Goal: Check status: Check status

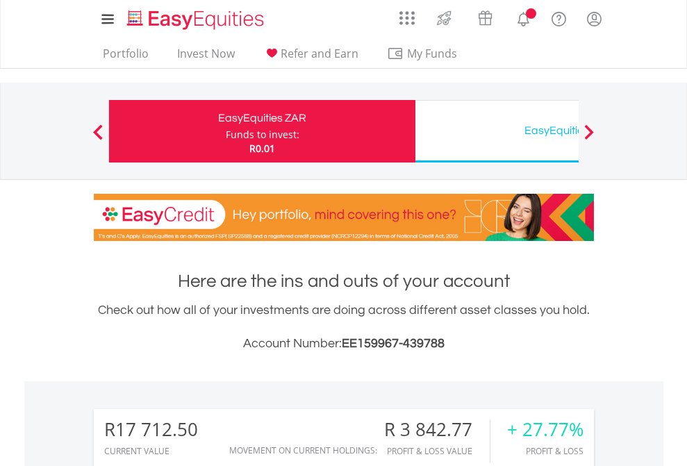
scroll to position [133, 218]
click at [226, 131] on div "Funds to invest:" at bounding box center [263, 135] width 74 height 14
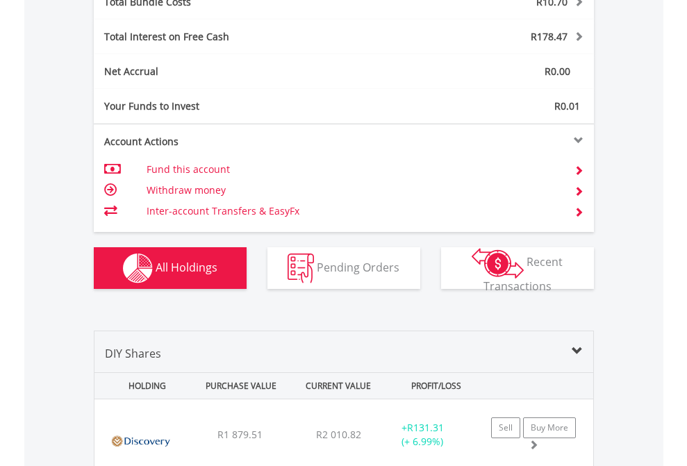
scroll to position [1627, 0]
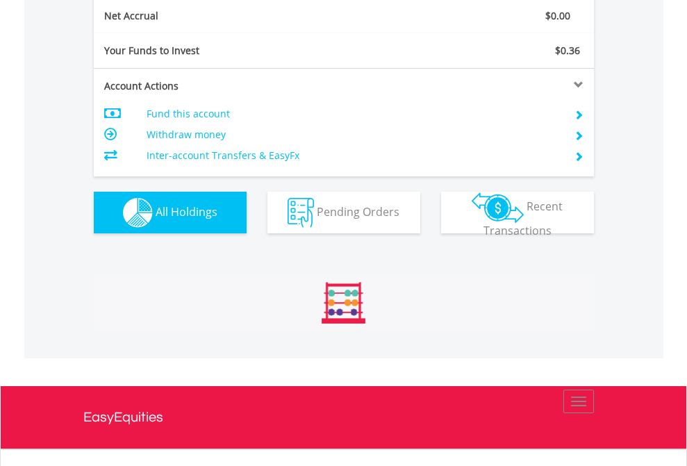
scroll to position [1572, 0]
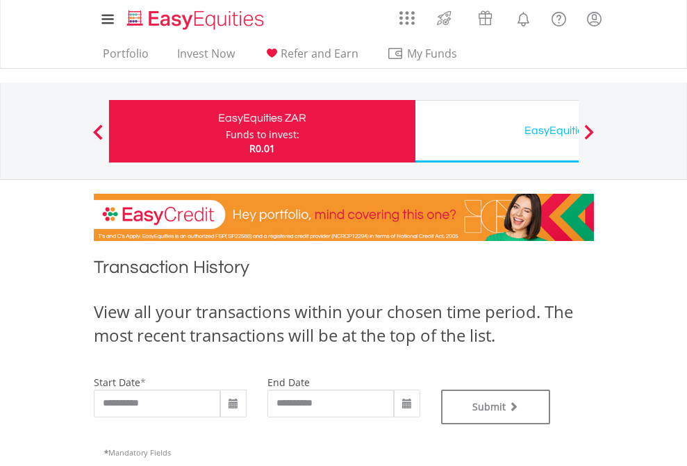
type input "**********"
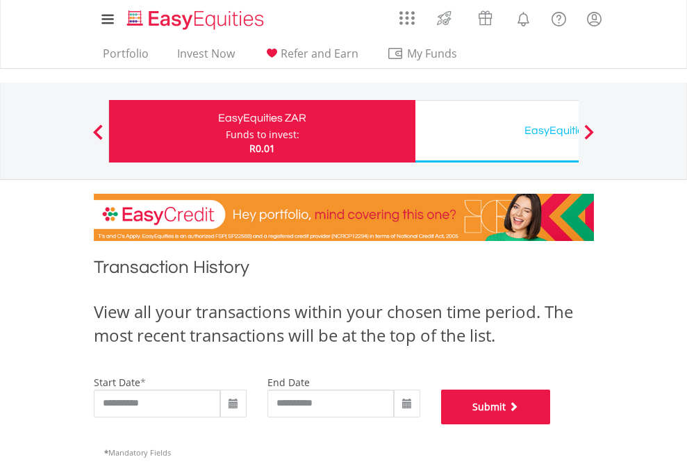
click at [551, 424] on button "Submit" at bounding box center [496, 406] width 110 height 35
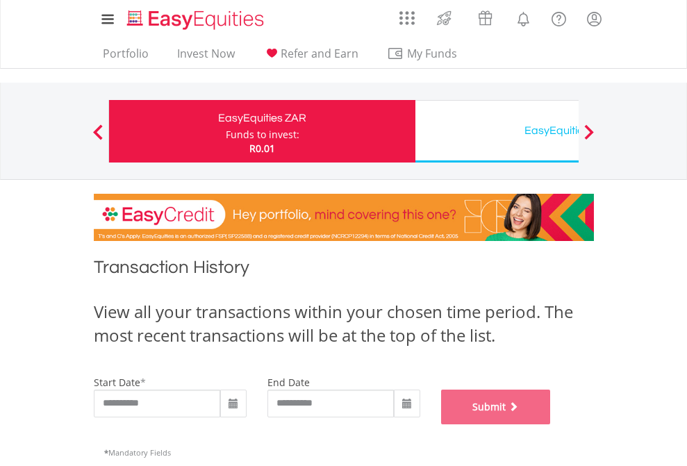
scroll to position [563, 0]
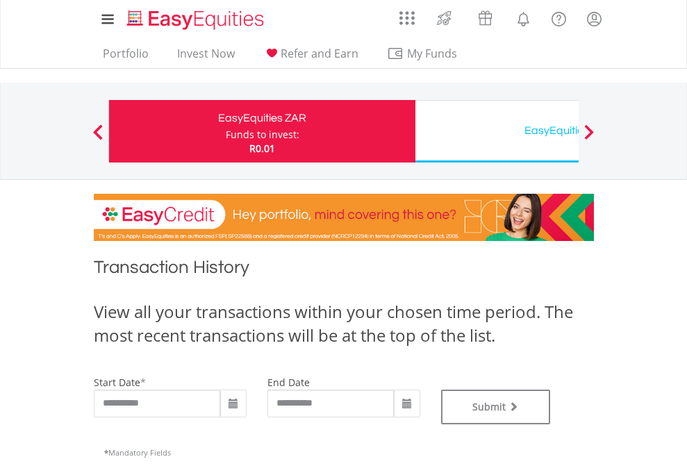
click at [496, 131] on div "EasyEquities USD" at bounding box center [569, 130] width 290 height 19
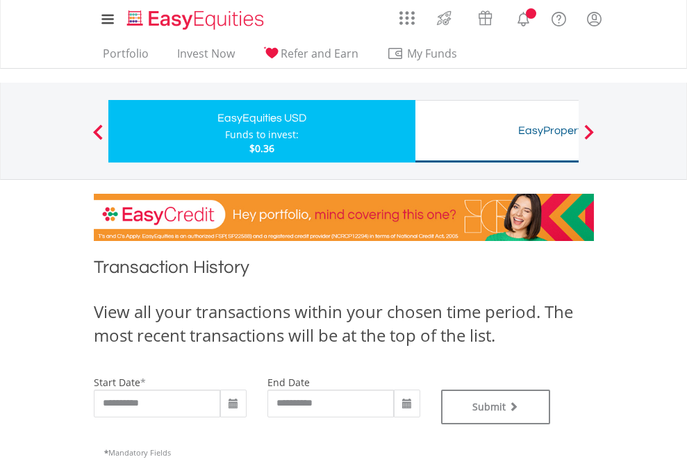
type input "**********"
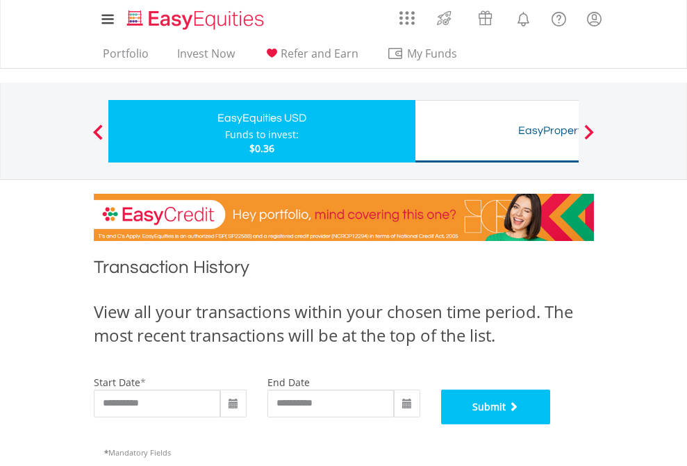
click at [551, 424] on button "Submit" at bounding box center [496, 406] width 110 height 35
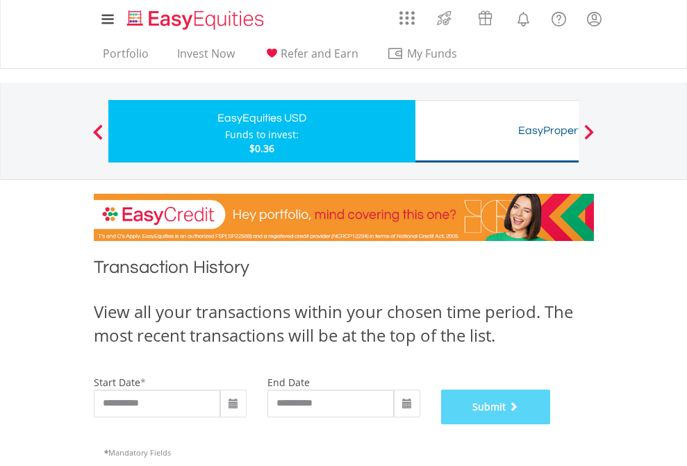
scroll to position [563, 0]
